Goal: Information Seeking & Learning: Learn about a topic

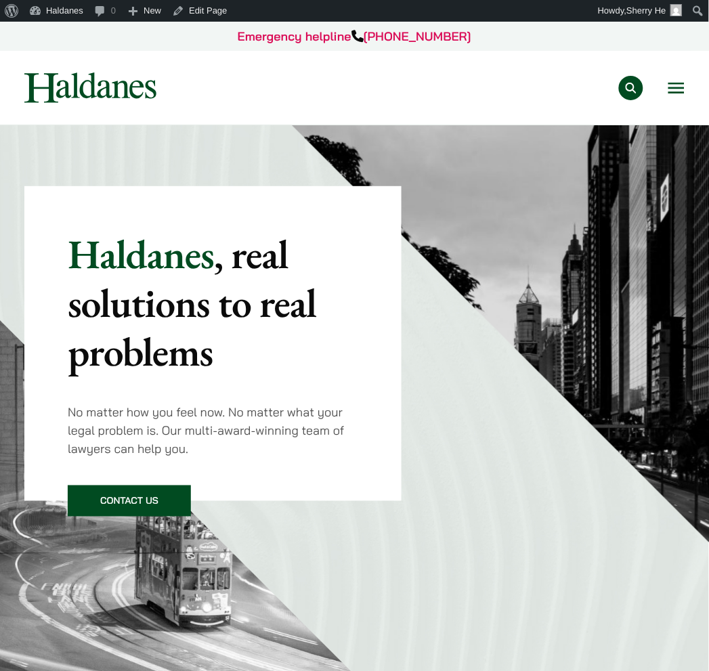
click at [669, 91] on button "Open menu" at bounding box center [676, 88] width 16 height 11
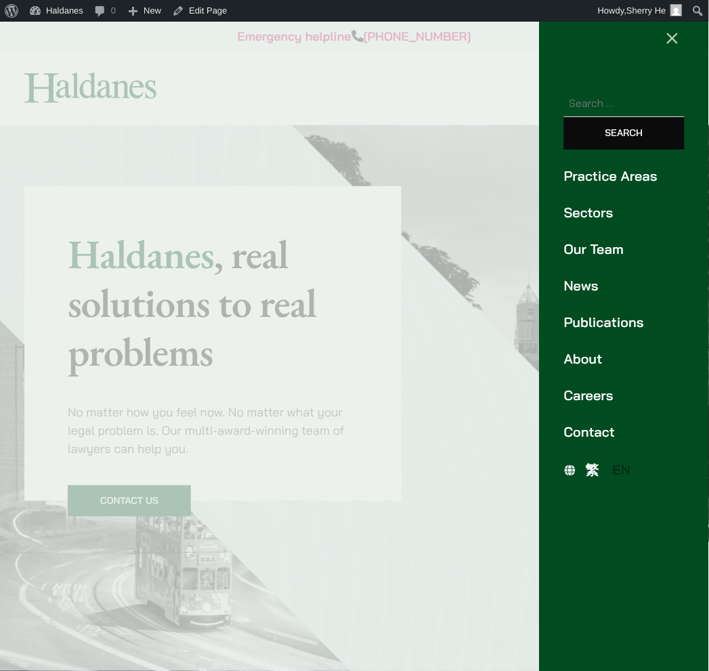
click at [646, 319] on link "Publications" at bounding box center [624, 322] width 120 height 20
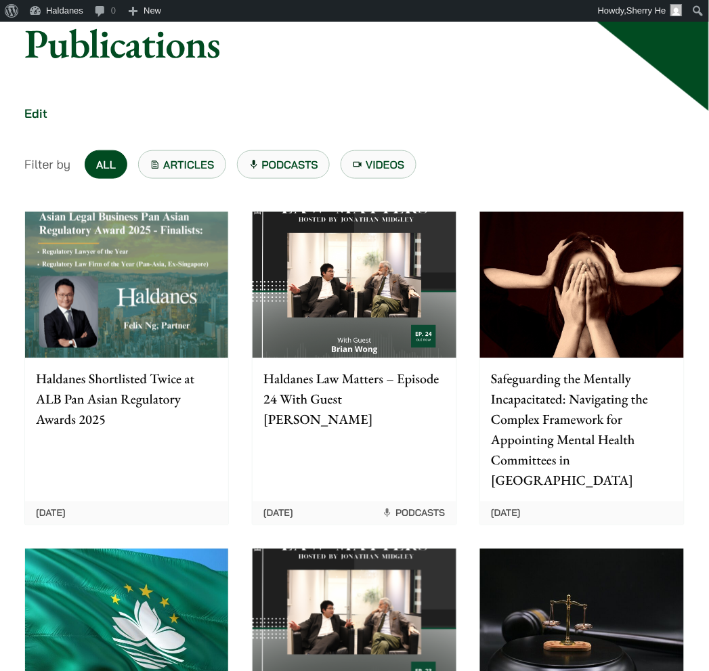
scroll to position [150, 0]
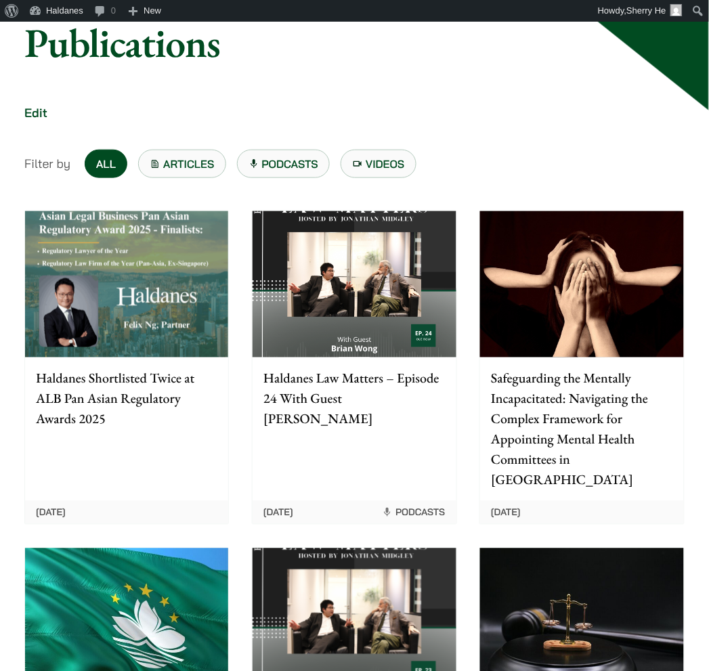
click at [227, 330] on img at bounding box center [126, 284] width 203 height 146
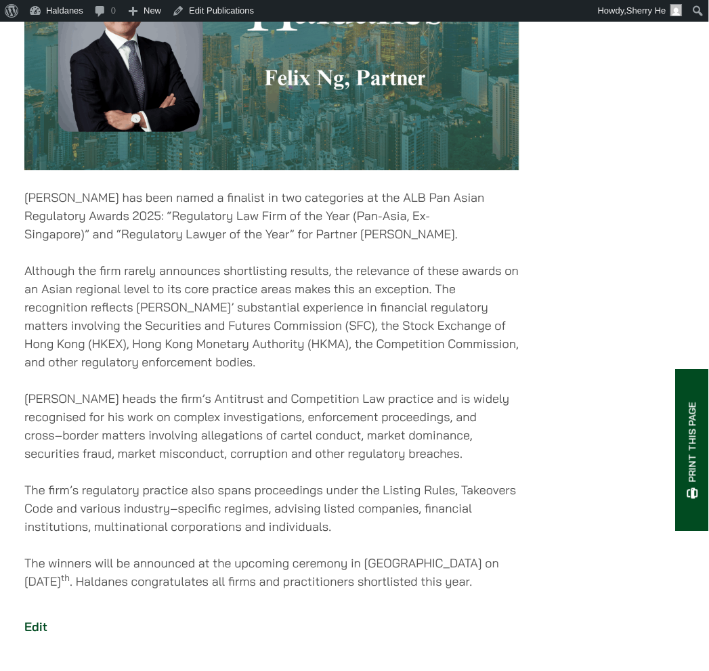
scroll to position [376, 0]
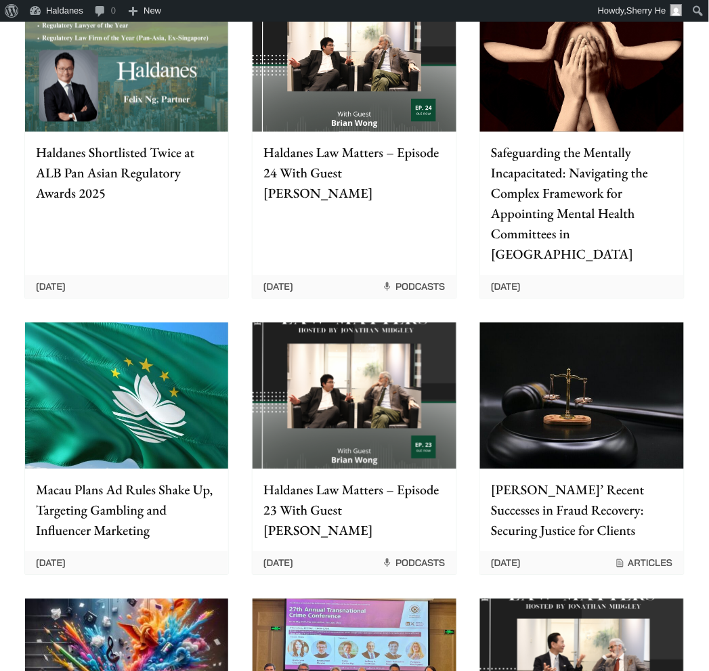
scroll to position [75, 0]
